Goal: Transaction & Acquisition: Purchase product/service

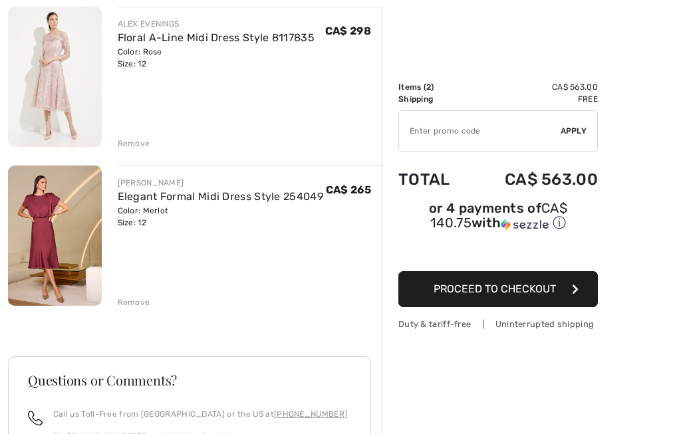
click at [466, 293] on span "Proceed to Checkout" at bounding box center [495, 289] width 122 height 13
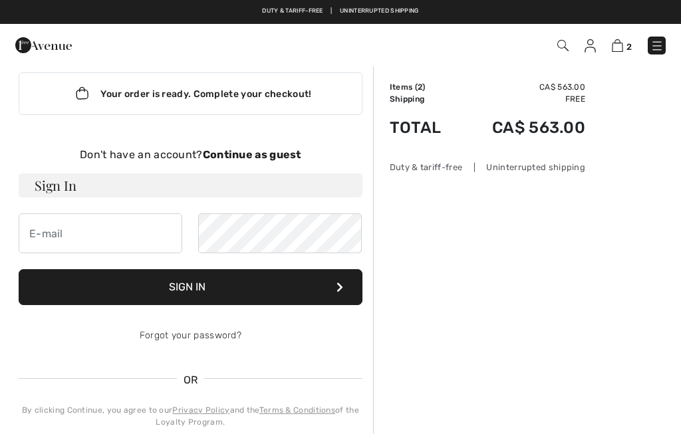
click at [250, 156] on strong "Continue as guest" at bounding box center [252, 154] width 98 height 13
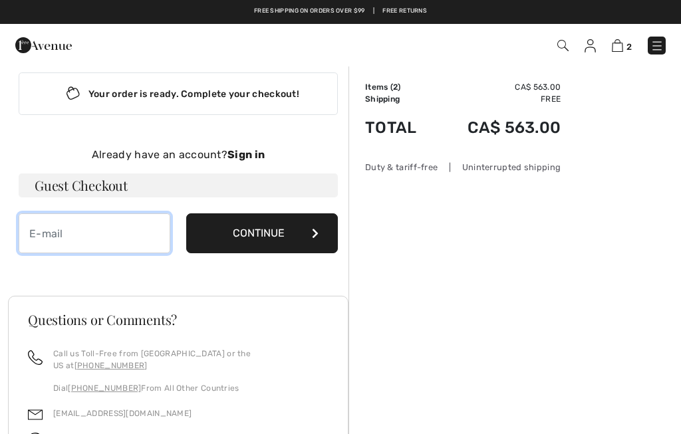
click at [79, 239] on input "email" at bounding box center [95, 233] width 152 height 40
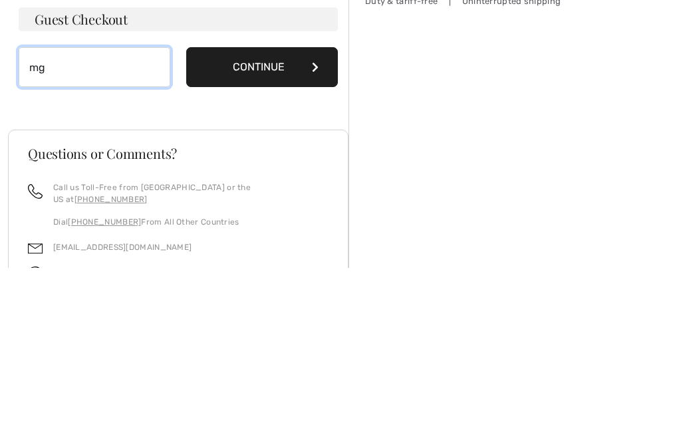
type input "m"
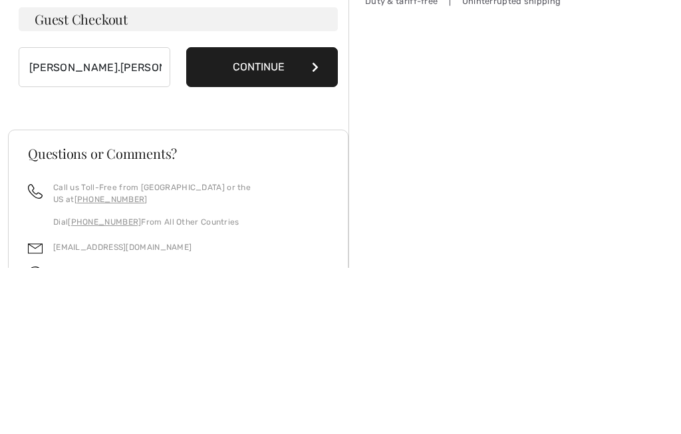
click at [259, 213] on button "Continue" at bounding box center [262, 233] width 152 height 40
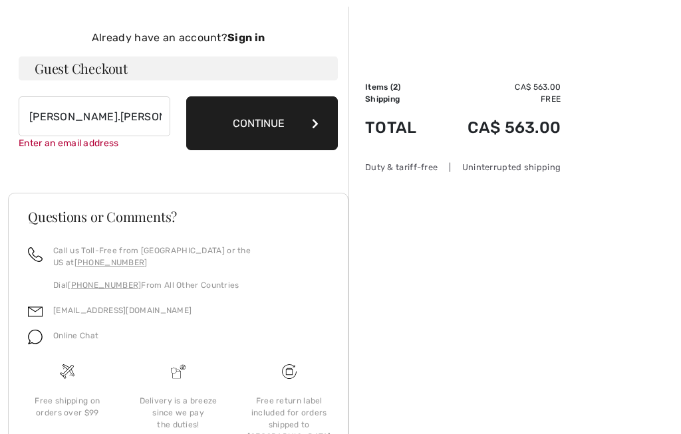
scroll to position [137, 0]
click at [264, 129] on button "Continue" at bounding box center [262, 123] width 152 height 54
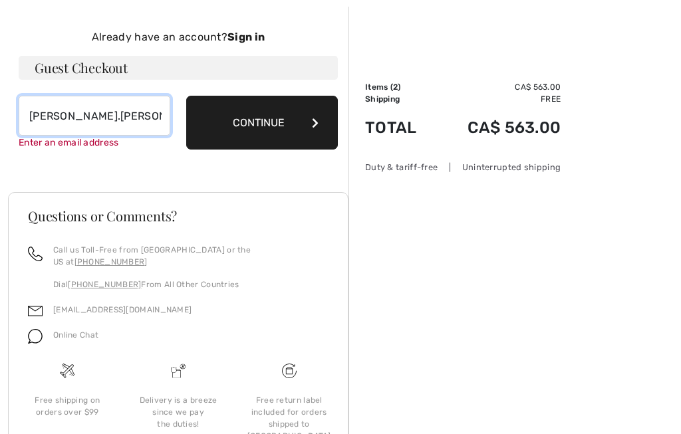
click at [114, 114] on input "connie.fraser@ hotmail.ca" at bounding box center [95, 116] width 152 height 40
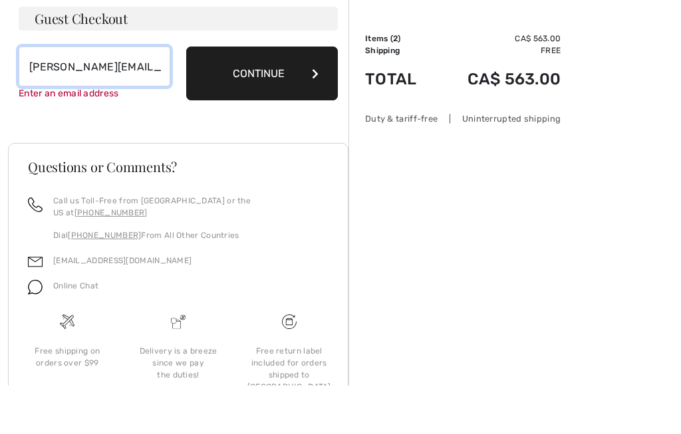
type input "[PERSON_NAME][EMAIL_ADDRESS][PERSON_NAME][DOMAIN_NAME]"
click at [239, 96] on button "Continue" at bounding box center [262, 123] width 152 height 54
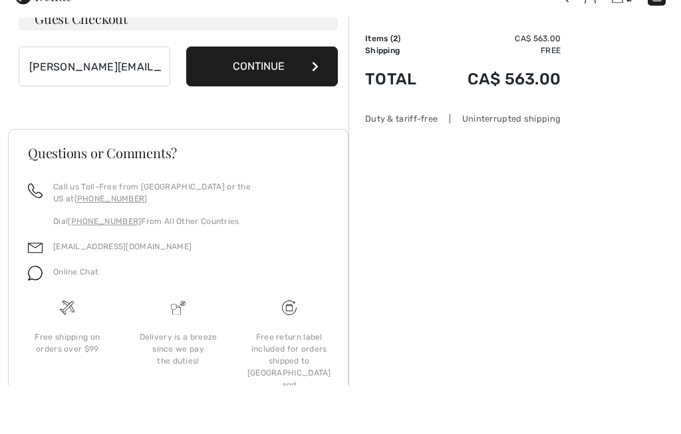
scroll to position [186, 0]
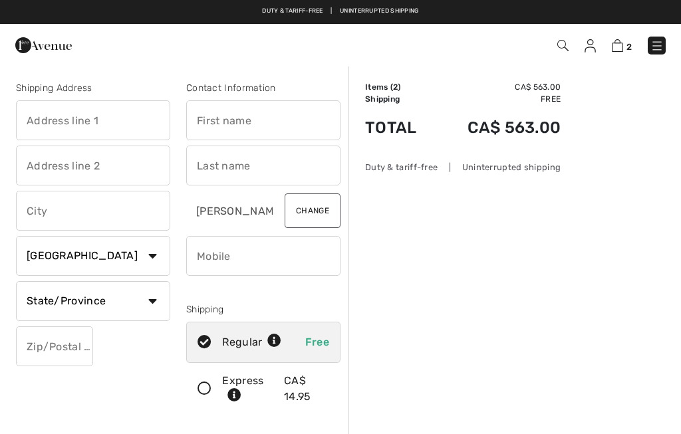
click at [29, 127] on input "text" at bounding box center [93, 120] width 154 height 40
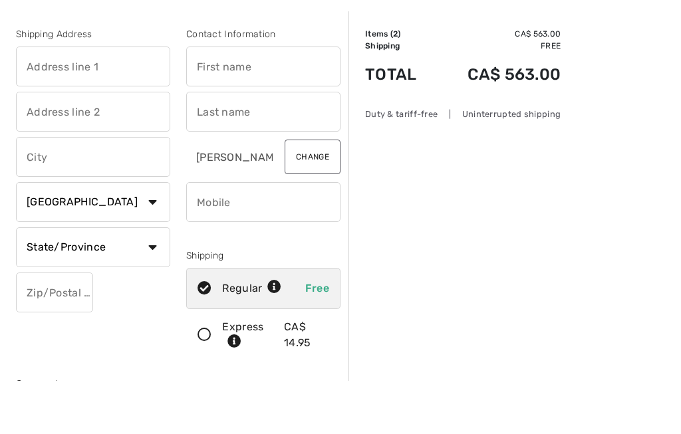
type input "Box 32"
type input "Hussar"
select select "AB"
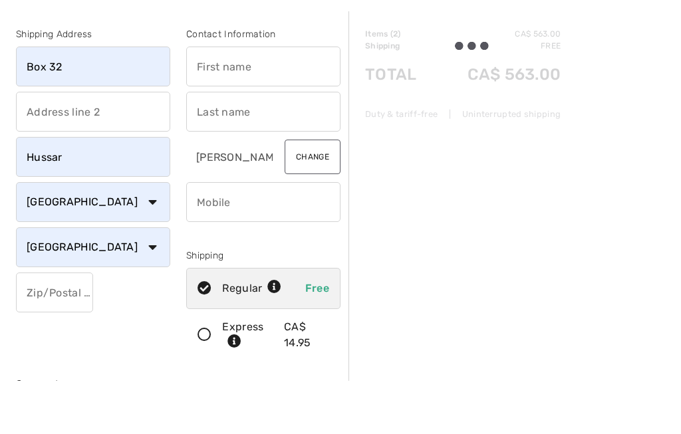
scroll to position [54, 0]
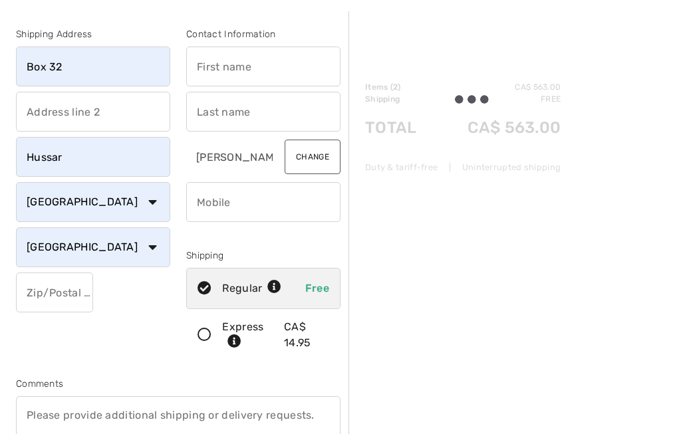
type input "T0J1S0"
type input "Connie"
type input "Fraser"
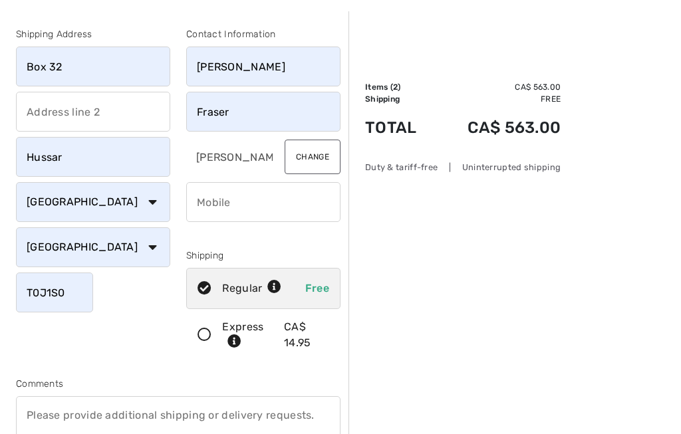
type input "4033250165"
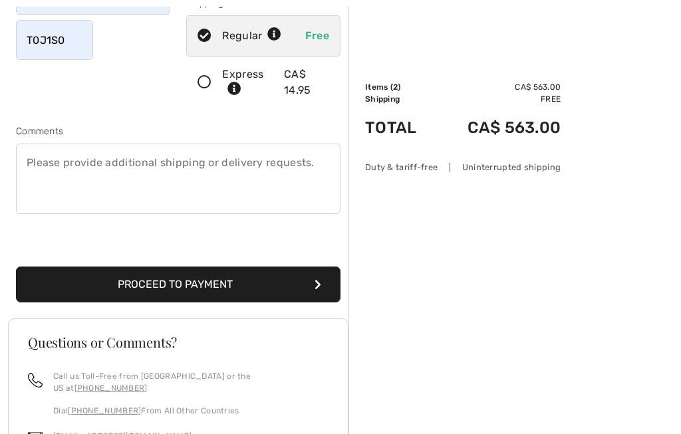
scroll to position [313, 0]
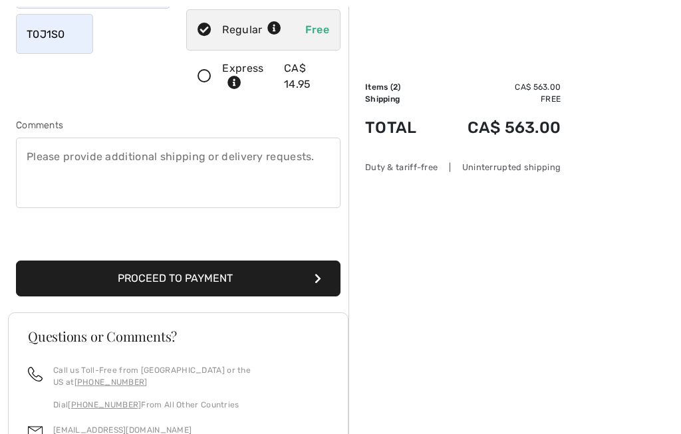
click at [92, 276] on button "Proceed to Payment" at bounding box center [178, 279] width 325 height 36
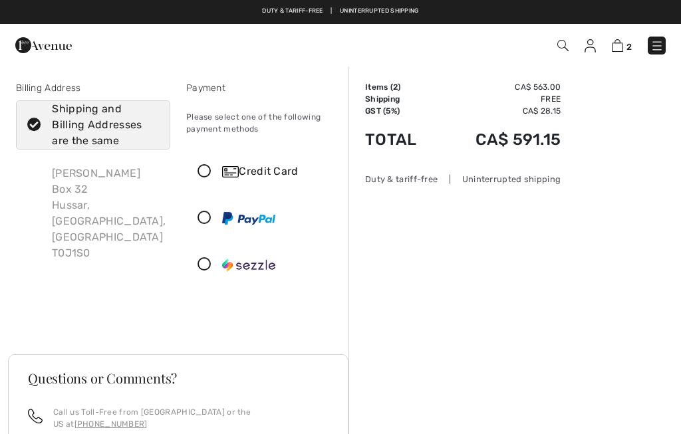
click at [205, 175] on icon at bounding box center [204, 172] width 35 height 14
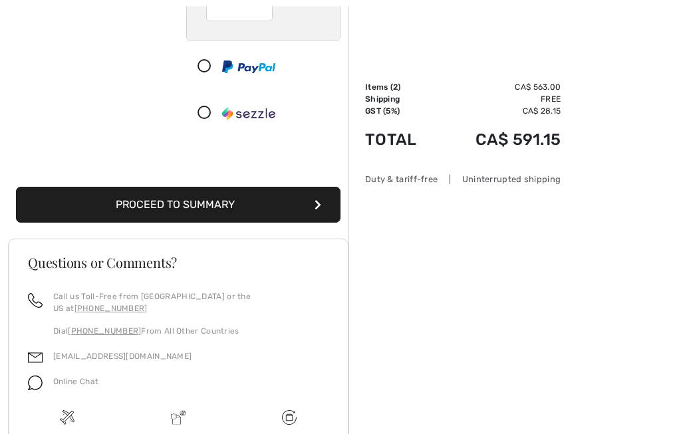
scroll to position [301, 0]
click at [57, 201] on button "Proceed to Summary" at bounding box center [178, 205] width 325 height 36
click at [187, 206] on button "Proceed to Summary" at bounding box center [178, 205] width 325 height 36
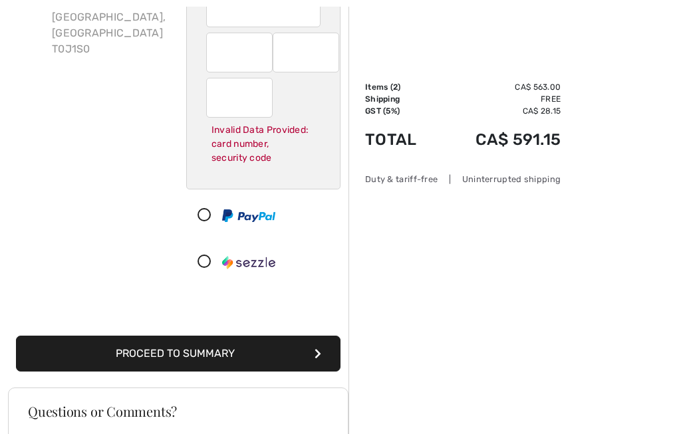
scroll to position [204, 0]
click at [152, 355] on button "Proceed to Summary" at bounding box center [178, 354] width 325 height 36
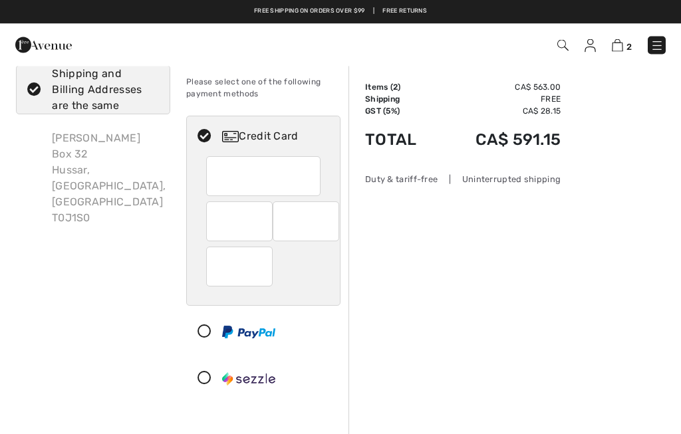
scroll to position [0, 0]
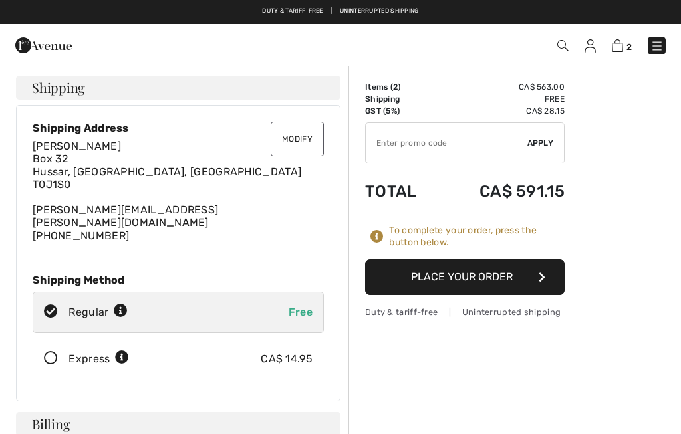
scroll to position [23, 0]
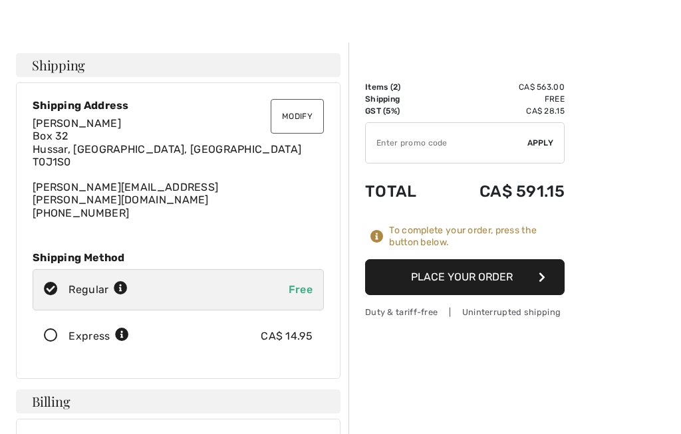
click at [441, 277] on button "Place Your Order" at bounding box center [465, 277] width 200 height 36
